Goal: Task Accomplishment & Management: Use online tool/utility

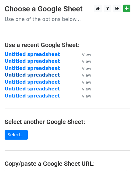
scroll to position [116, 0]
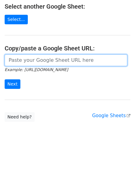
click at [24, 62] on input "url" at bounding box center [66, 61] width 122 height 12
paste input "[URL][DOMAIN_NAME]"
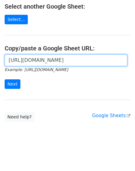
scroll to position [0, 136]
type input "[URL][DOMAIN_NAME]"
click at [5, 80] on input "Next" at bounding box center [13, 85] width 16 height 10
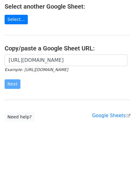
scroll to position [0, 0]
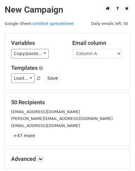
scroll to position [68, 0]
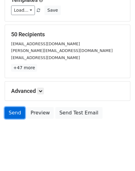
click at [11, 111] on link "Send" at bounding box center [15, 113] width 20 height 12
